Goal: Find specific page/section: Find specific page/section

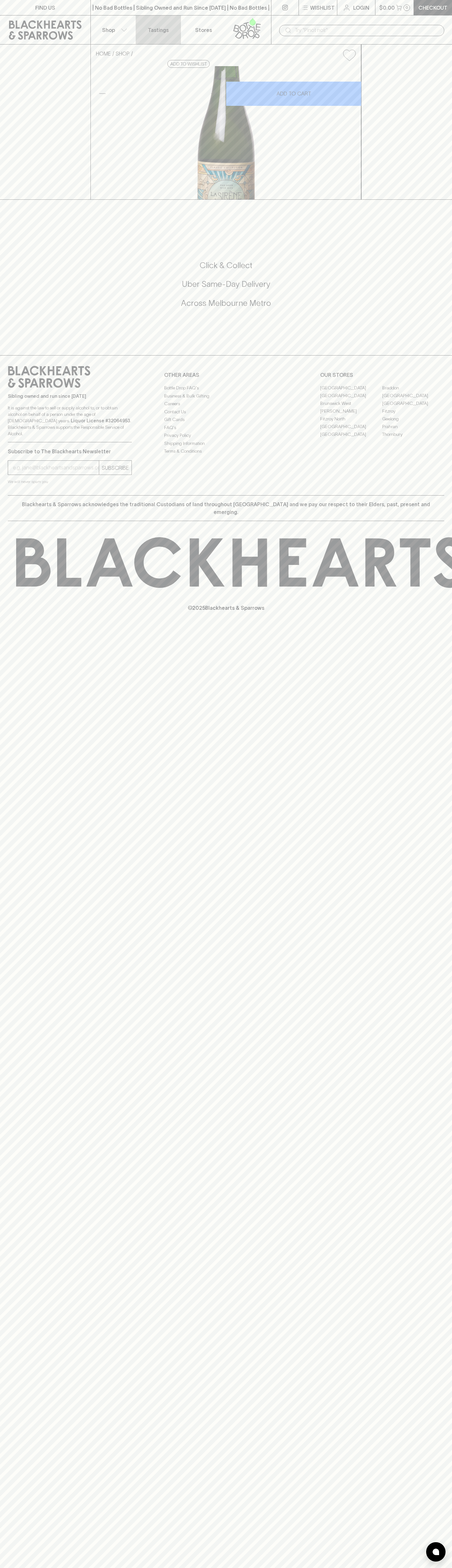
click at [153, 31] on p "Tastings" at bounding box center [158, 30] width 21 height 8
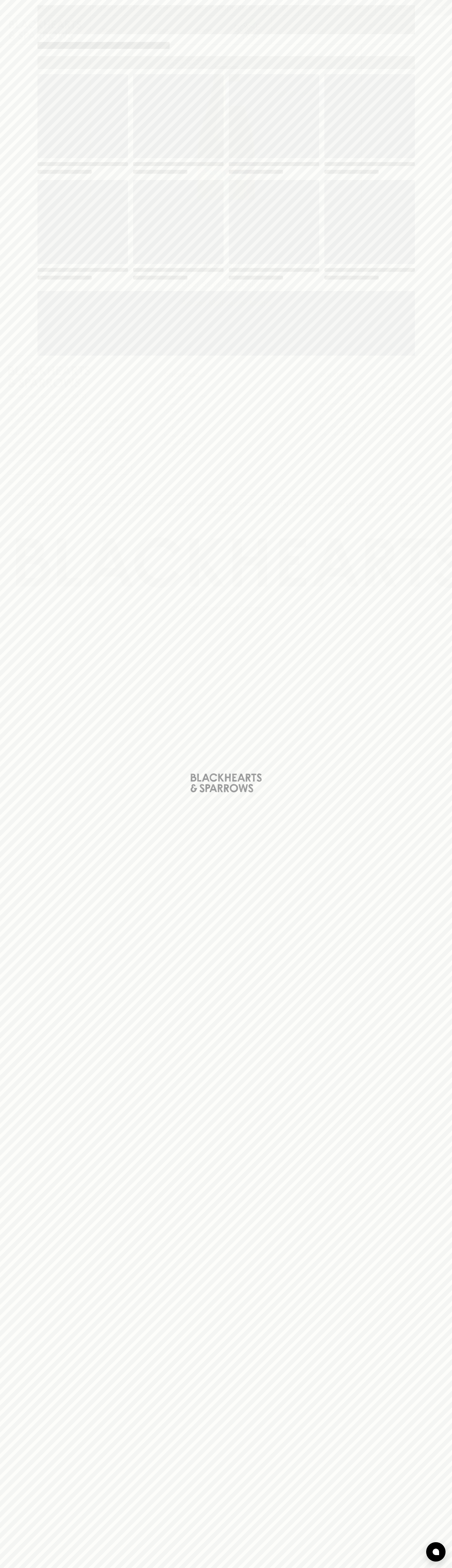
click at [441, 1512] on div "Loading" at bounding box center [226, 784] width 452 height 1568
click at [223, 1567] on html "FIND US | No Bad Bottles | Sibling Owned and Run Since 2006 | No Bad Bottles | …" at bounding box center [226, 784] width 452 height 1568
click at [9, 1205] on div "Loading" at bounding box center [226, 784] width 452 height 1568
